Goal: Information Seeking & Learning: Learn about a topic

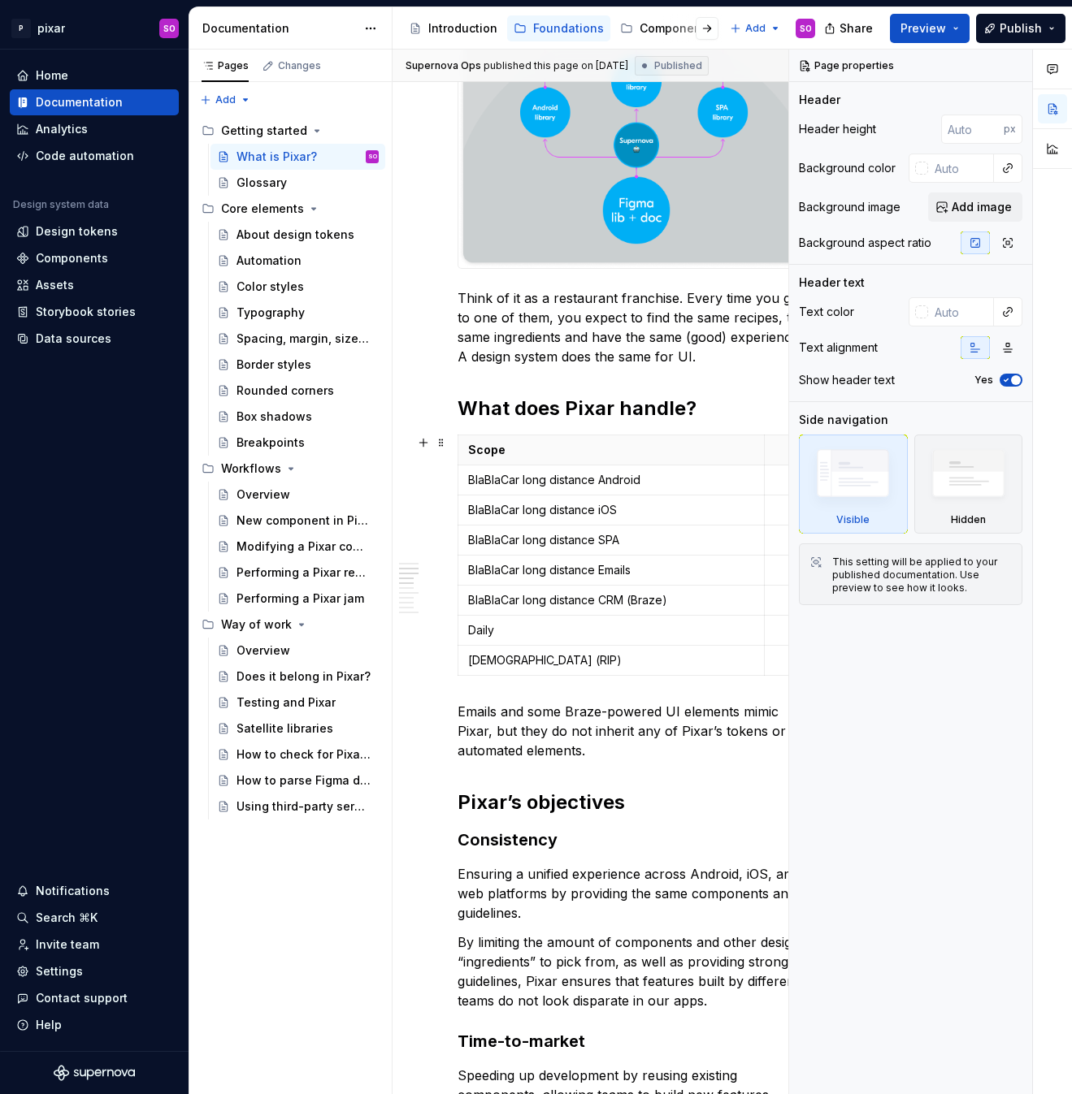
scroll to position [613, 0]
click at [1021, 58] on button "button" at bounding box center [1015, 65] width 23 height 23
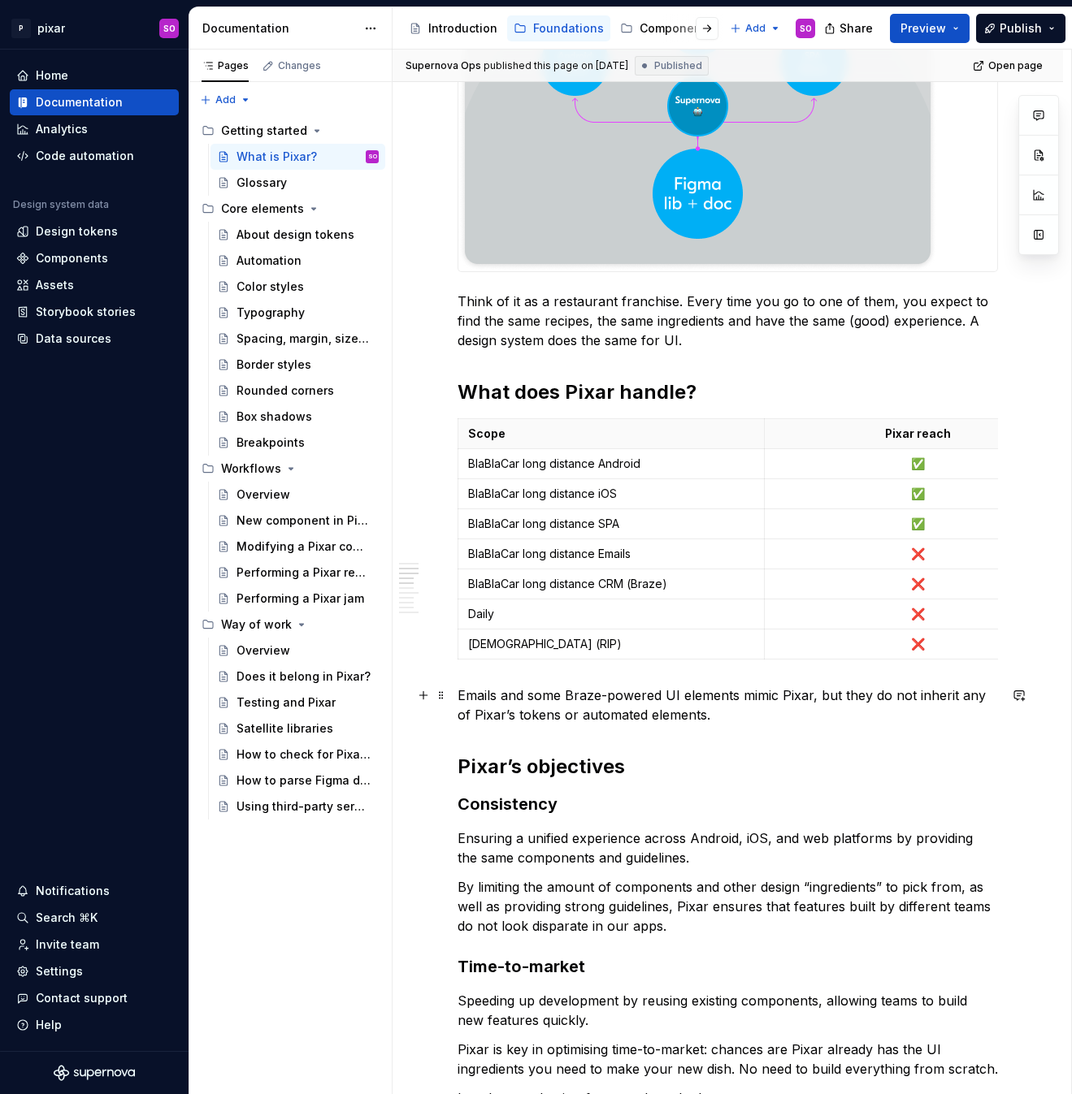
scroll to position [697, 0]
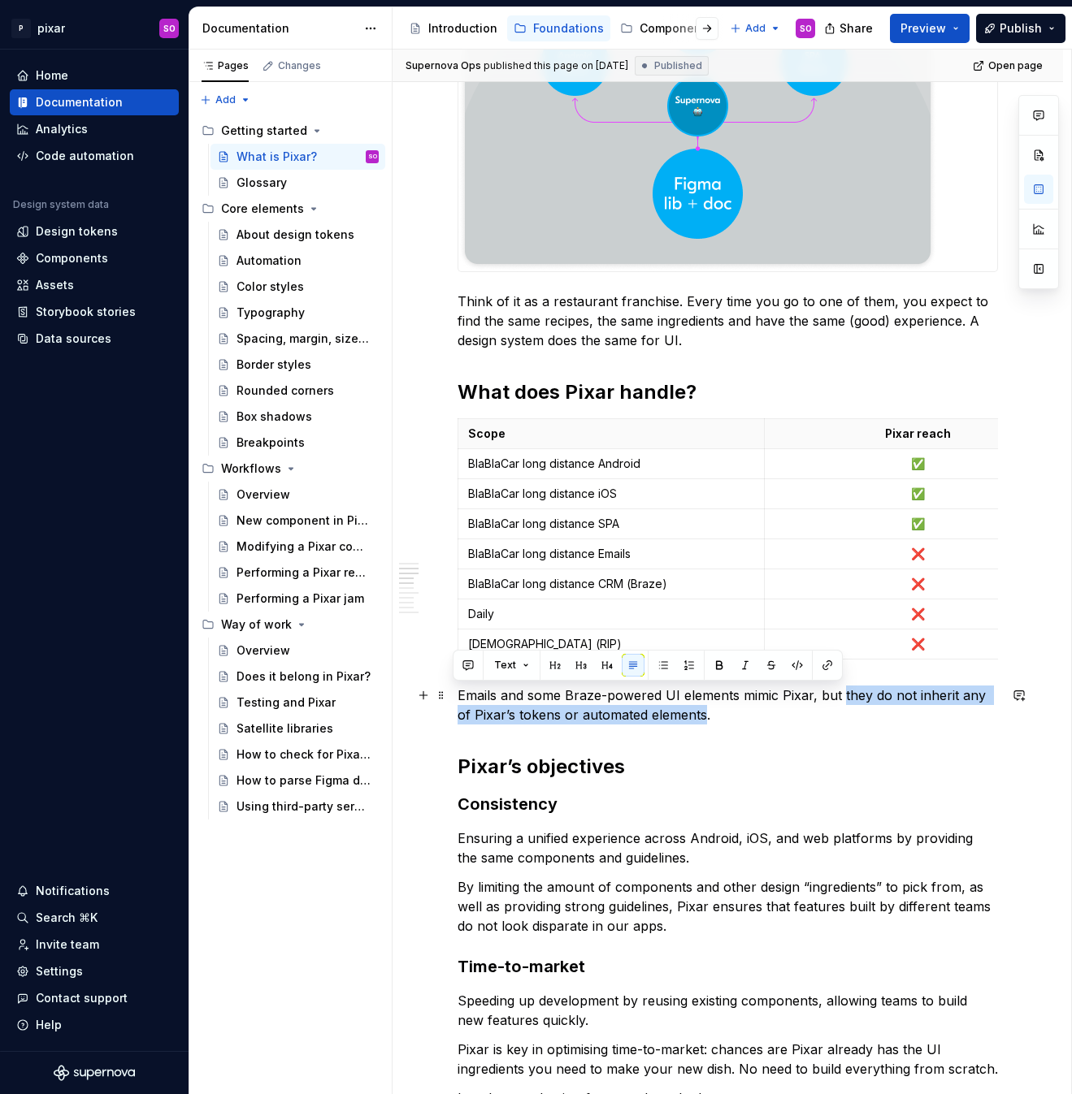
drag, startPoint x: 841, startPoint y: 695, endPoint x: 686, endPoint y: 719, distance: 157.1
click at [687, 719] on p "Emails and some Braze-powered UI elements mimic Pixar, but they do not inherit …" at bounding box center [727, 705] width 540 height 39
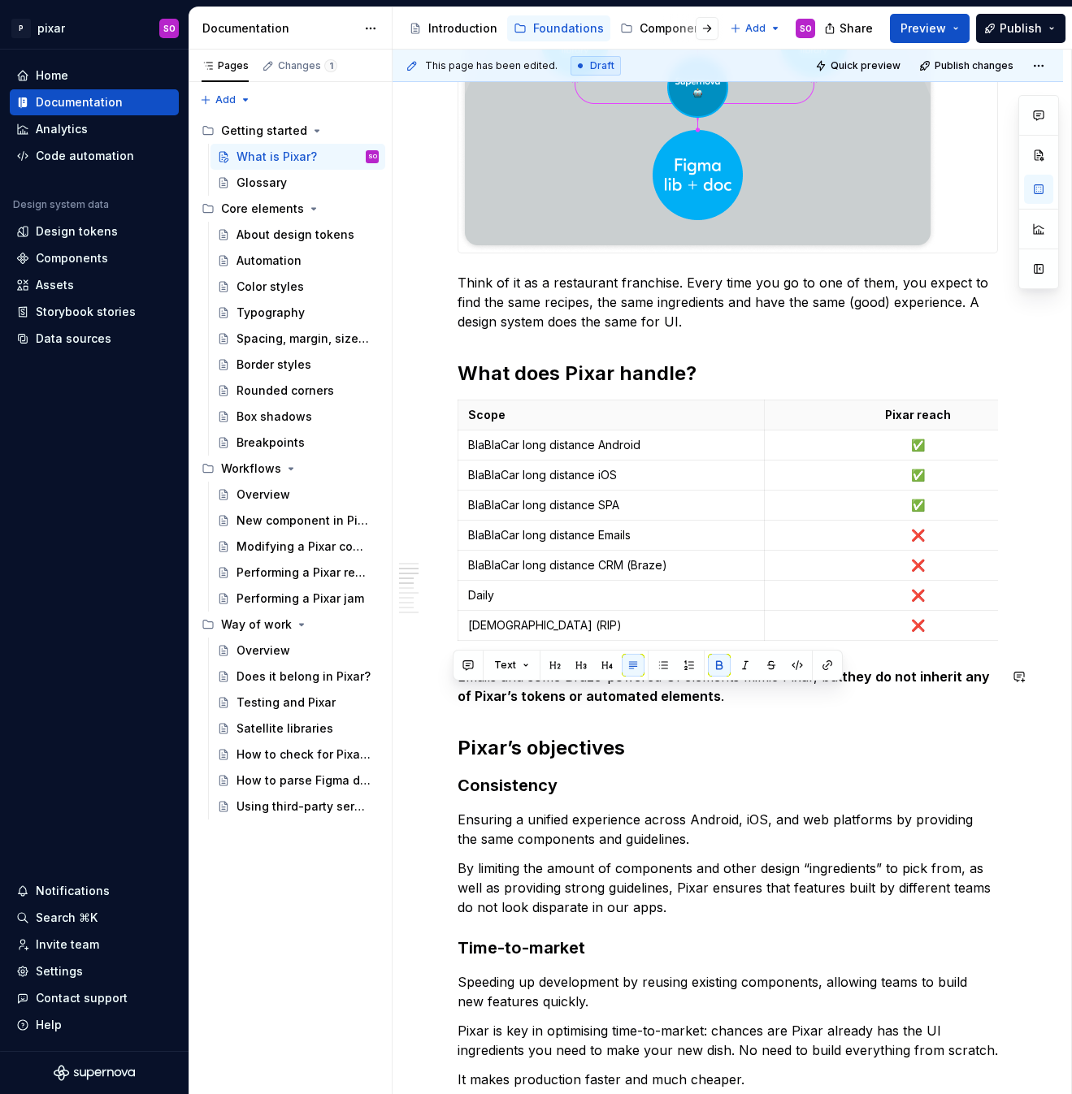
scroll to position [678, 0]
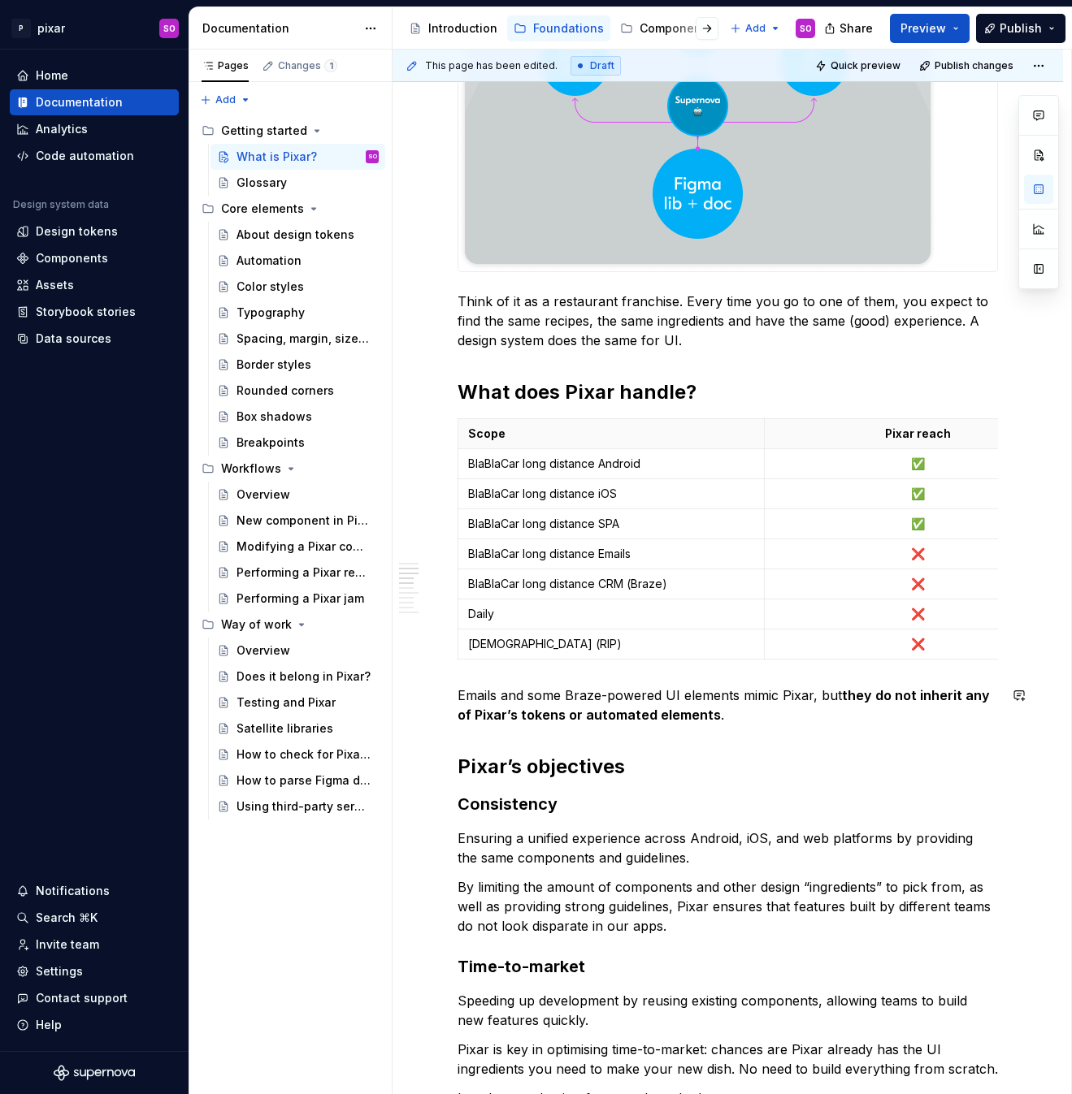
type textarea "*"
click at [274, 175] on div "Glossary" at bounding box center [261, 183] width 50 height 16
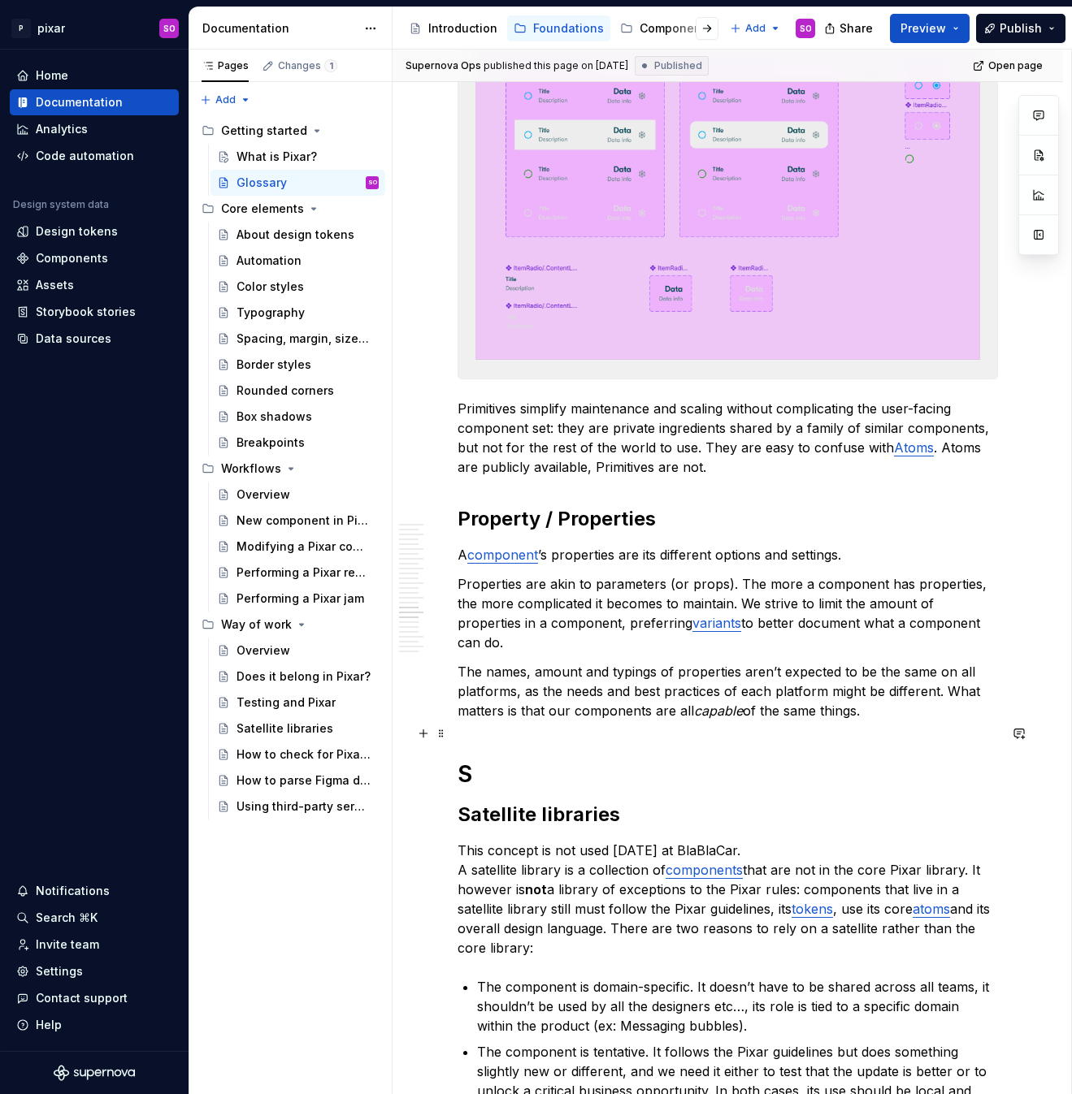
scroll to position [3625, 0]
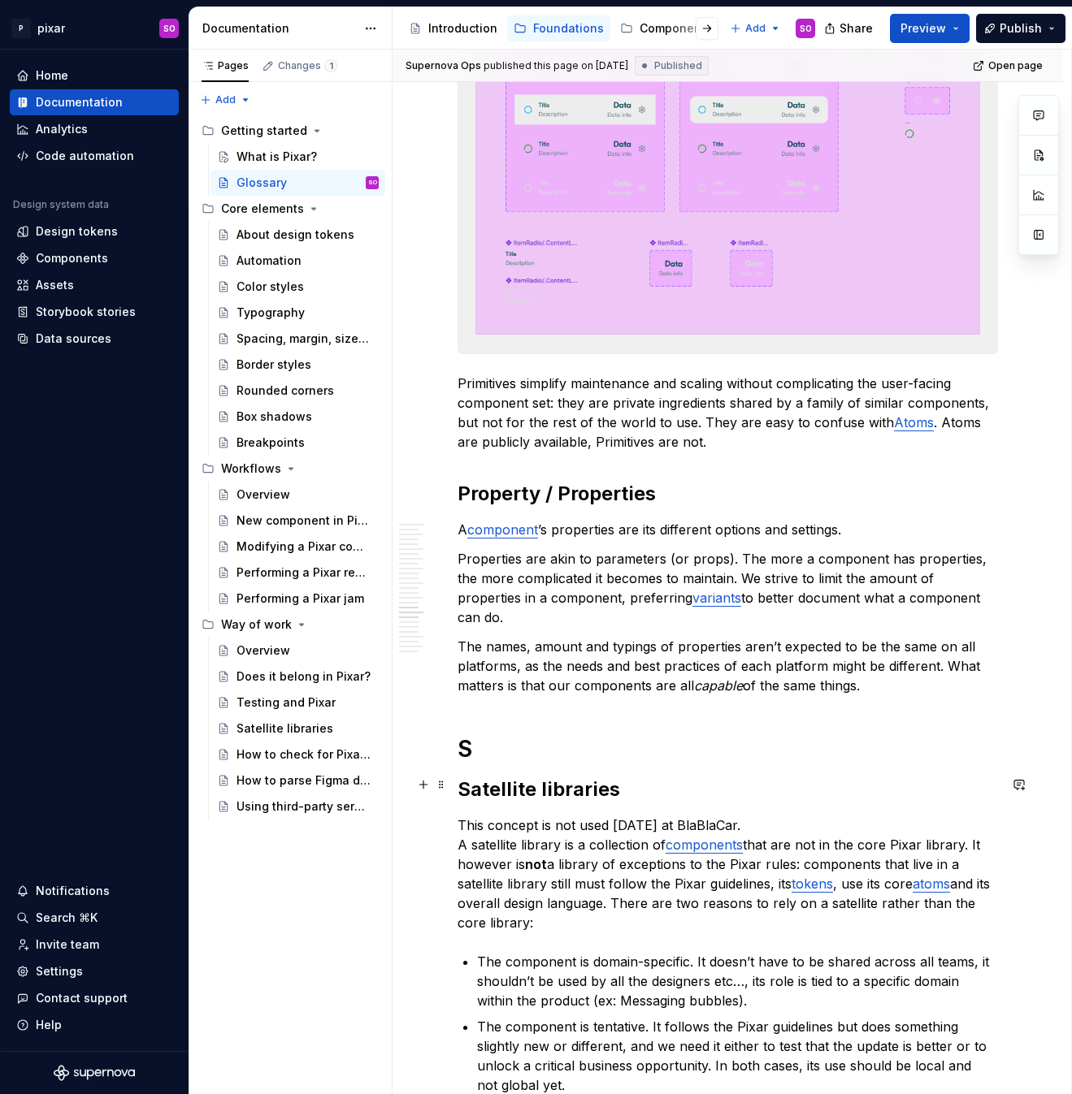
type textarea "*"
click at [743, 816] on p "This concept is not used [DATE] at BlaBlaCar. A satellite library is a collecti…" at bounding box center [727, 874] width 540 height 117
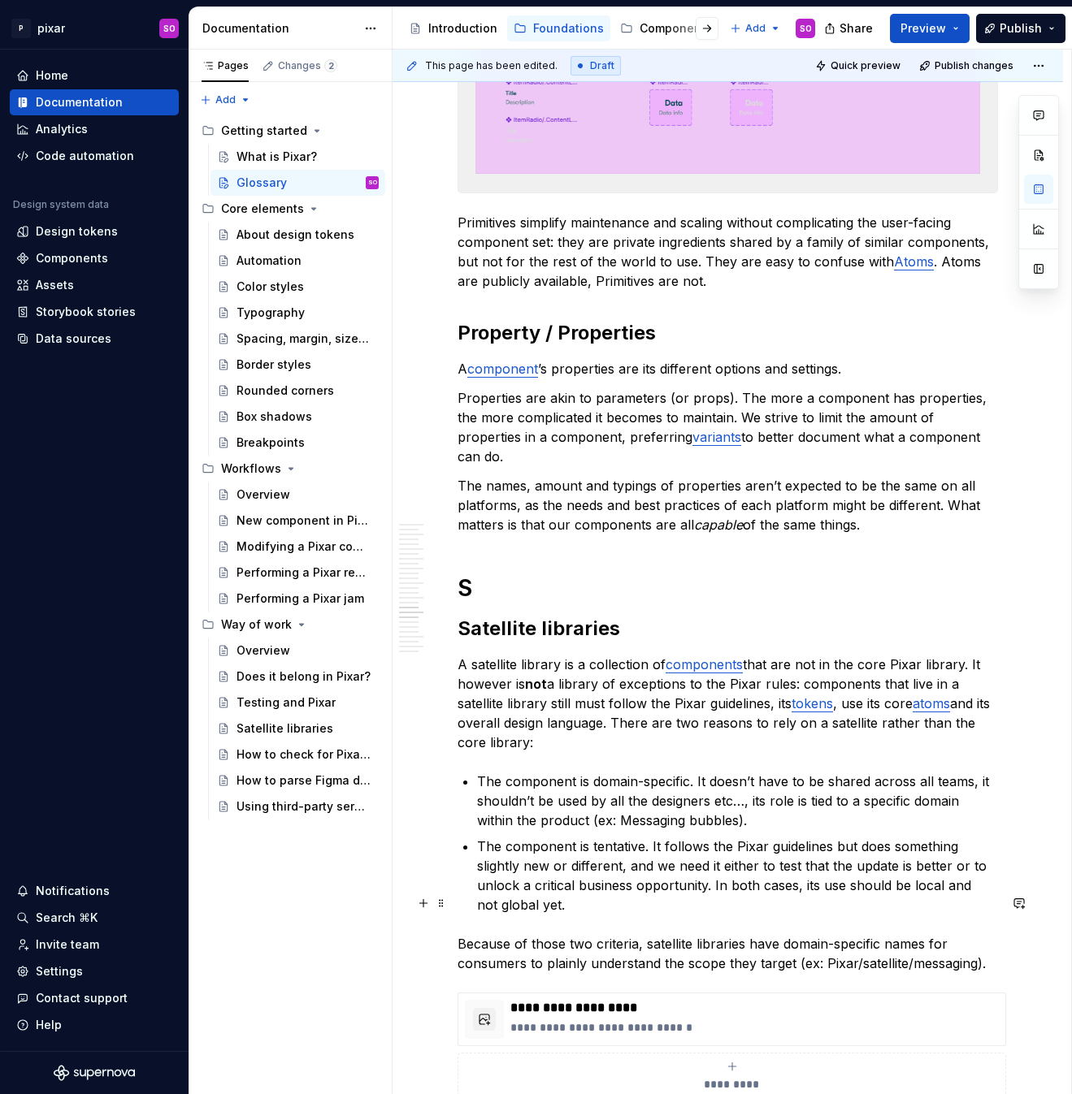
scroll to position [3791, 0]
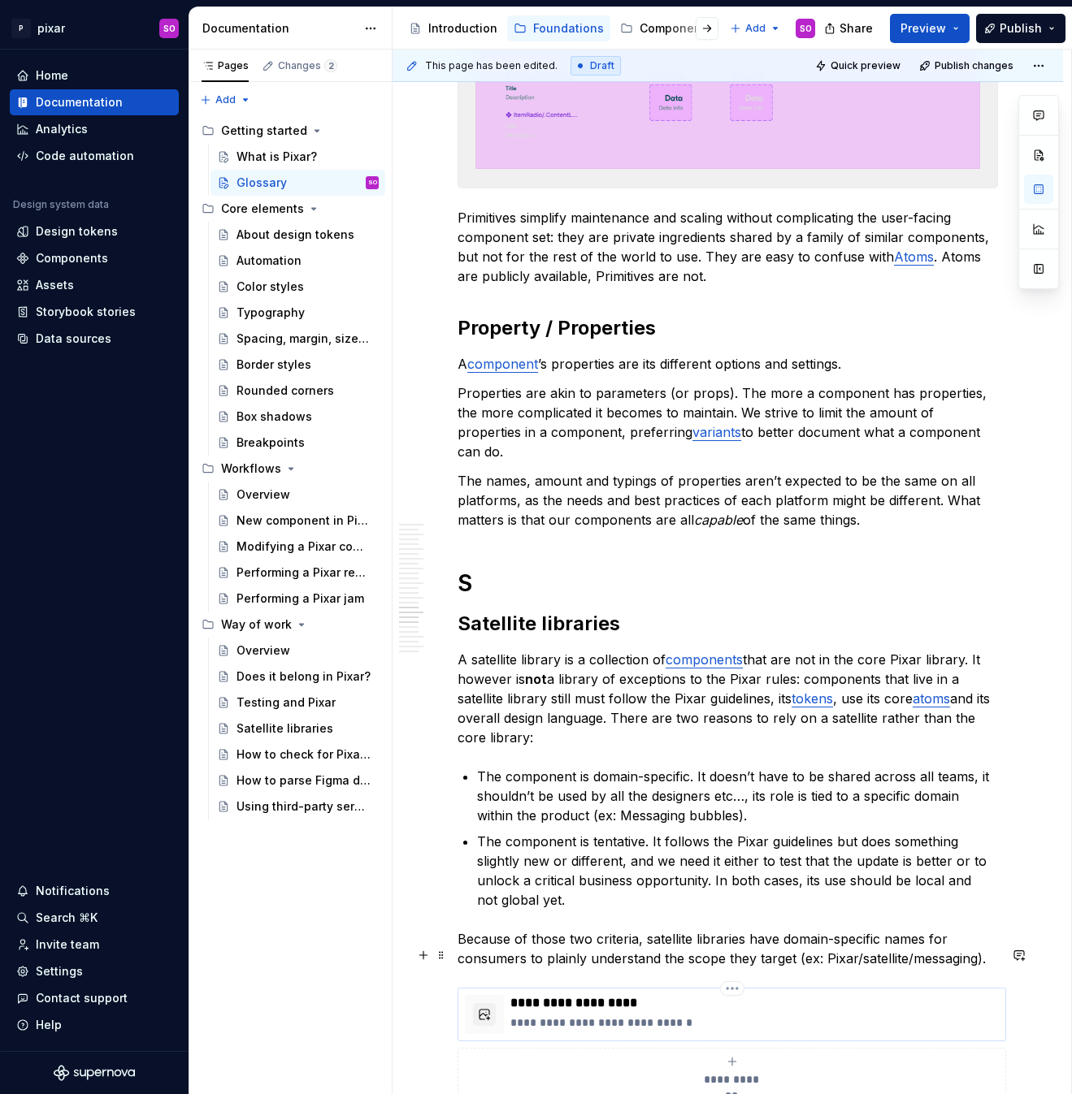
click at [678, 1015] on p "**********" at bounding box center [754, 1023] width 488 height 16
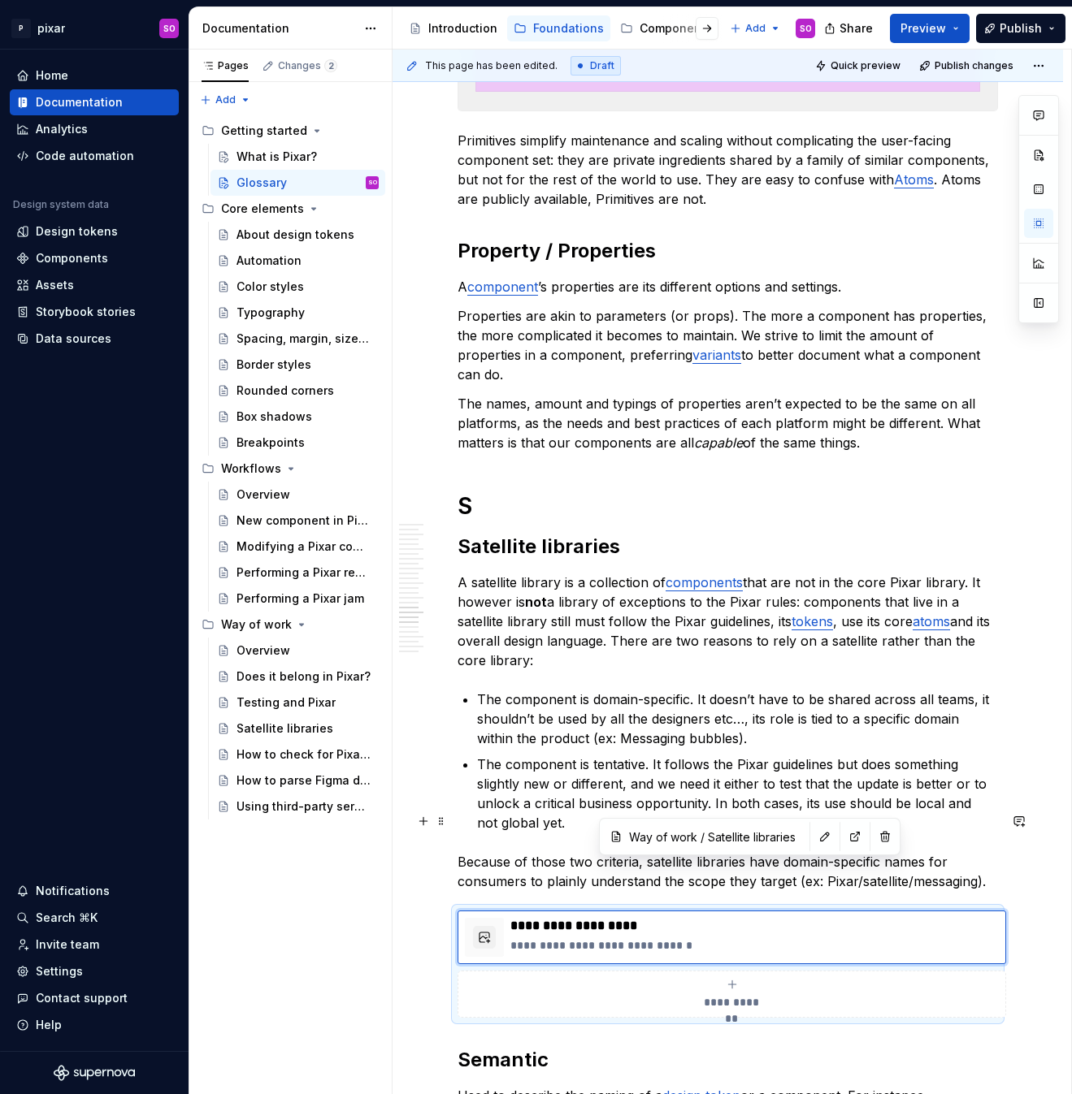
scroll to position [3884, 0]
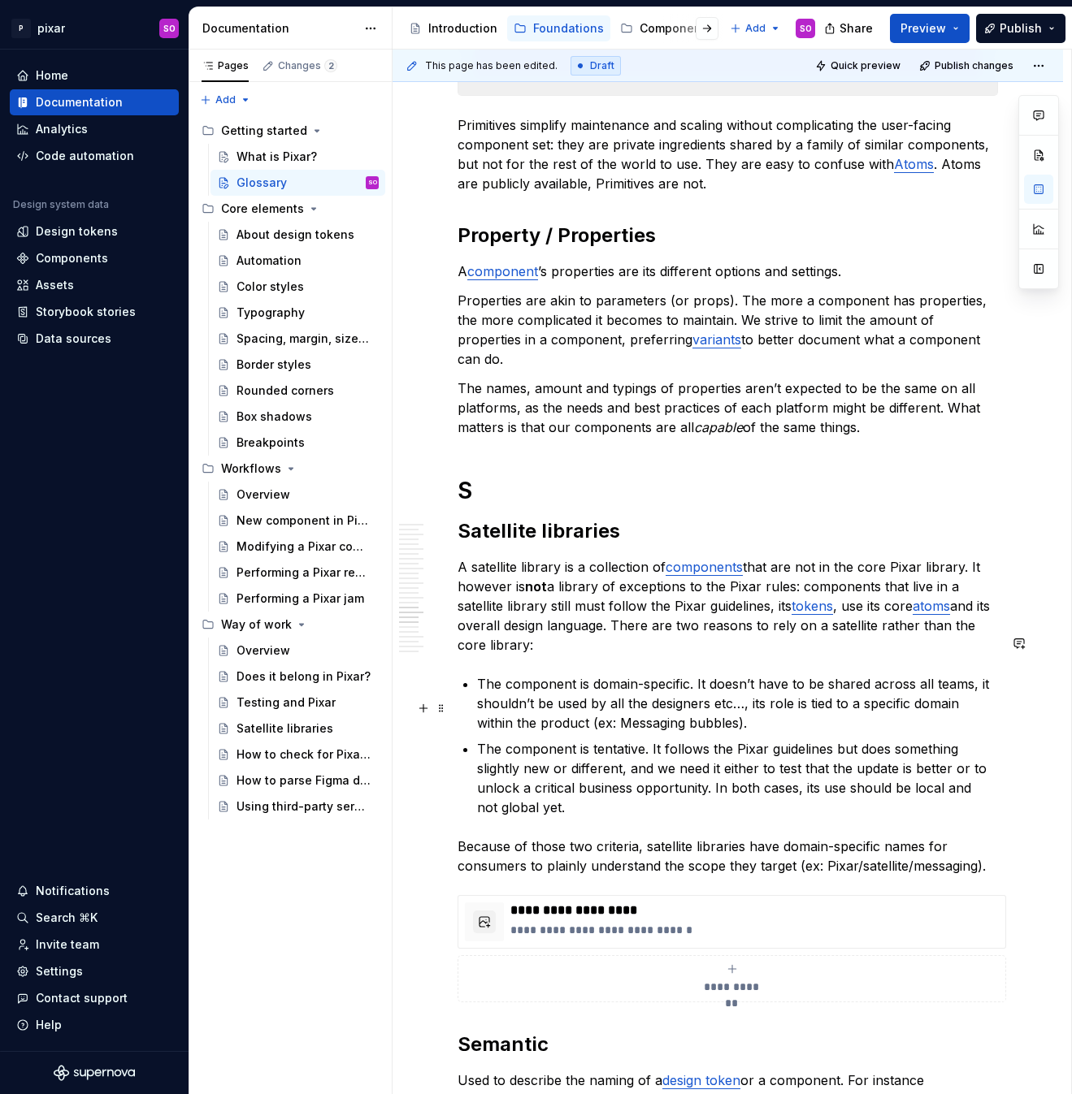
click at [675, 756] on p "The component is tentative. It follows the Pixar guidelines but does something …" at bounding box center [737, 778] width 521 height 78
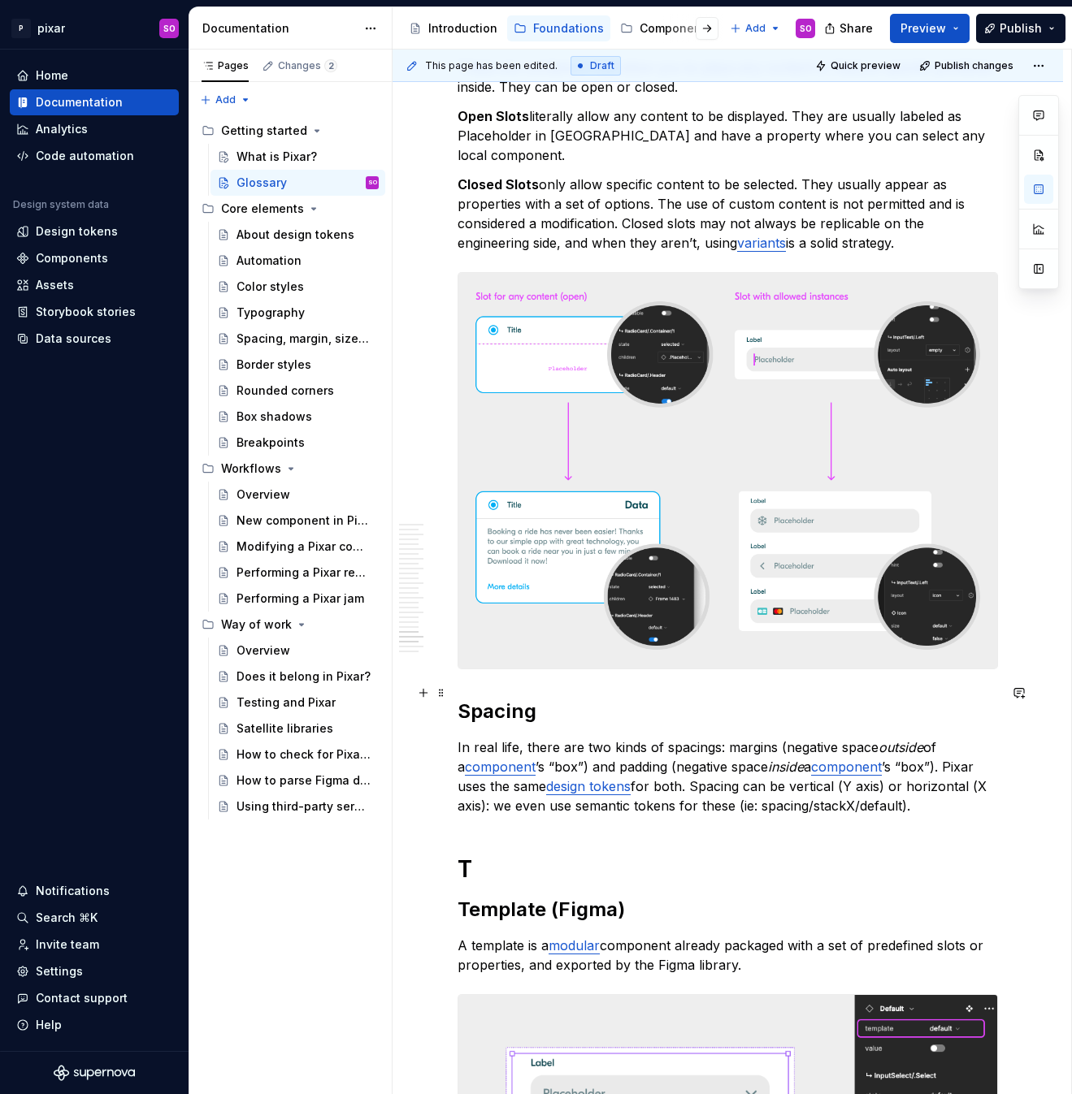
scroll to position [5137, 0]
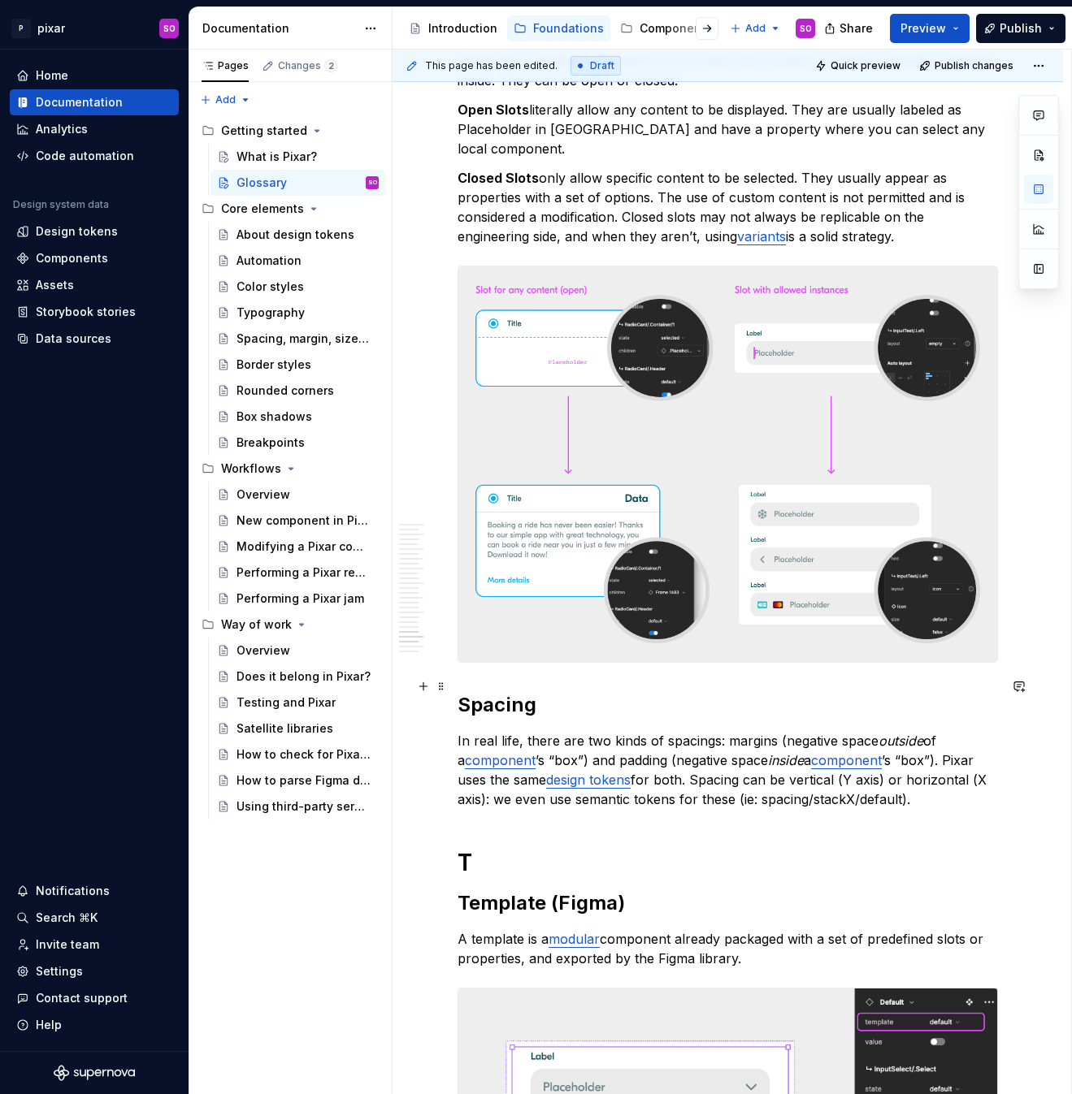
click at [832, 751] on p "In real life, there are two kinds of spacings: margins (negative space outside …" at bounding box center [727, 770] width 540 height 78
click at [761, 748] on p "In real life, there are two kinds of spacings: margins (negative space outside …" at bounding box center [727, 770] width 540 height 78
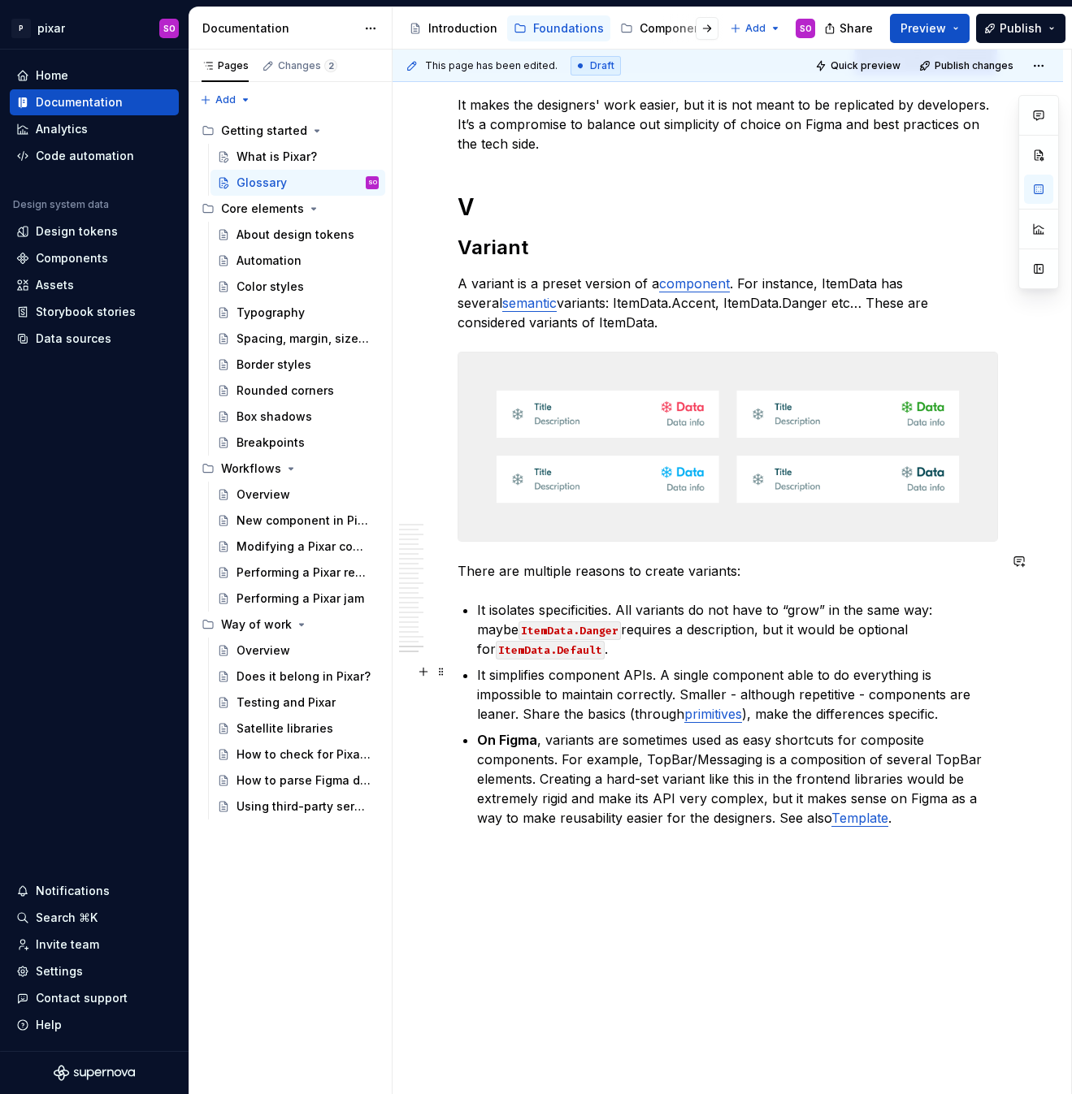
scroll to position [6244, 0]
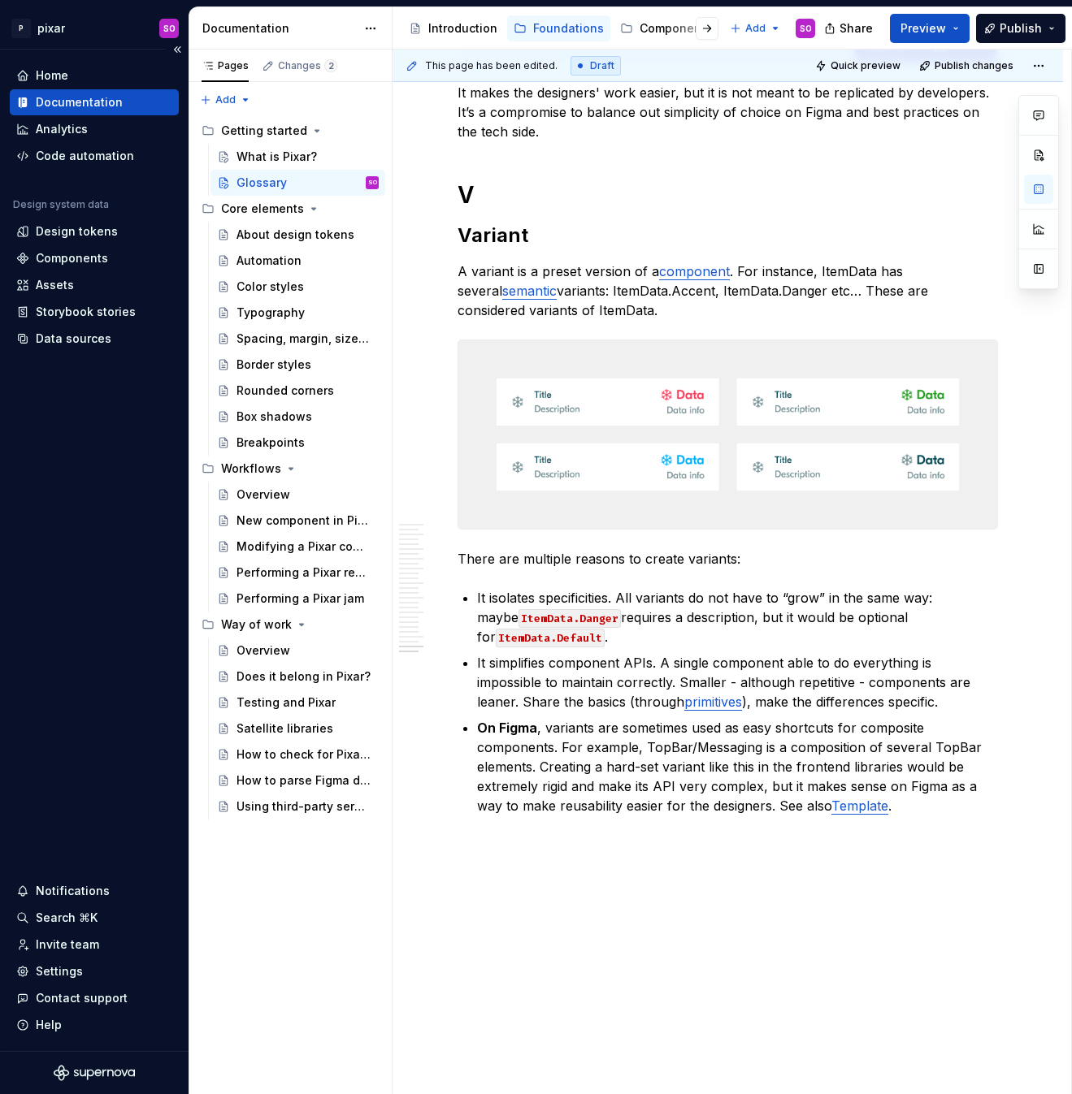
type textarea "*"
